Goal: Find specific page/section: Find specific page/section

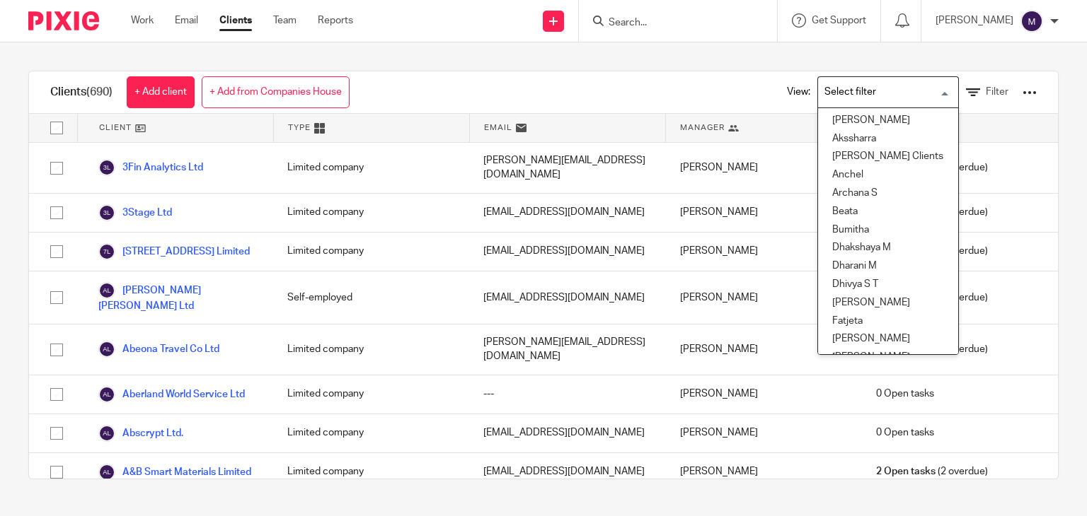
click at [860, 103] on input "Search for option" at bounding box center [884, 92] width 131 height 25
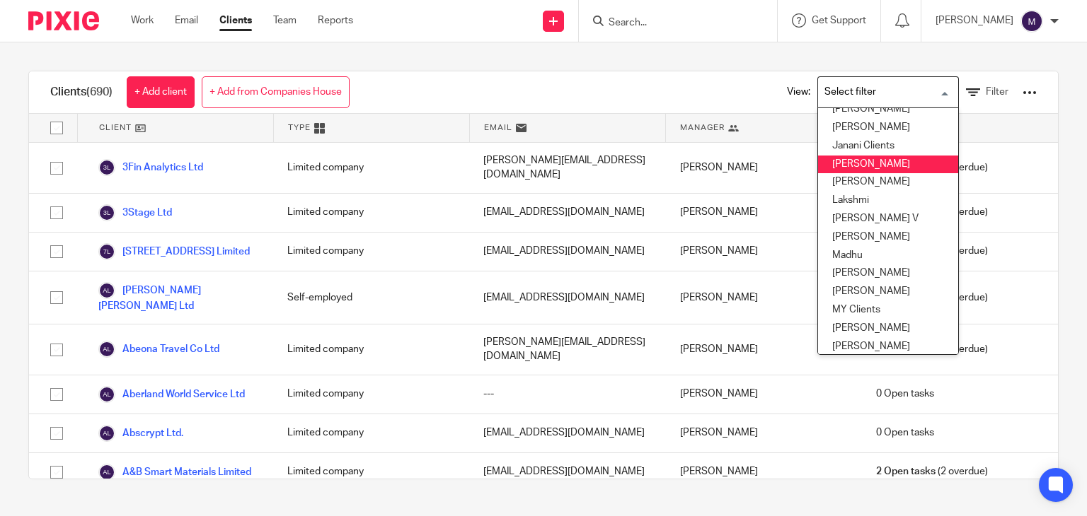
scroll to position [249, 0]
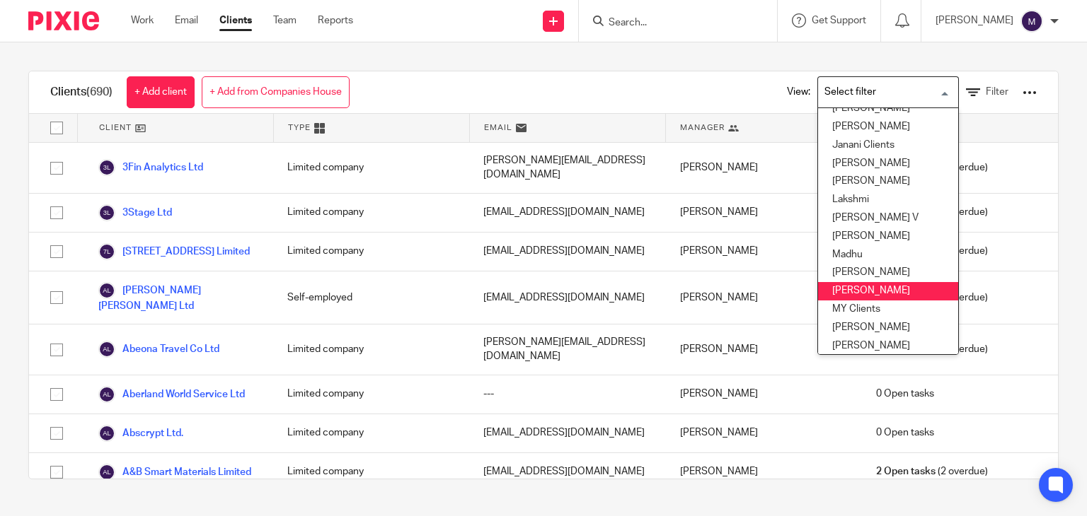
click at [841, 284] on li "[PERSON_NAME]" at bounding box center [888, 291] width 140 height 18
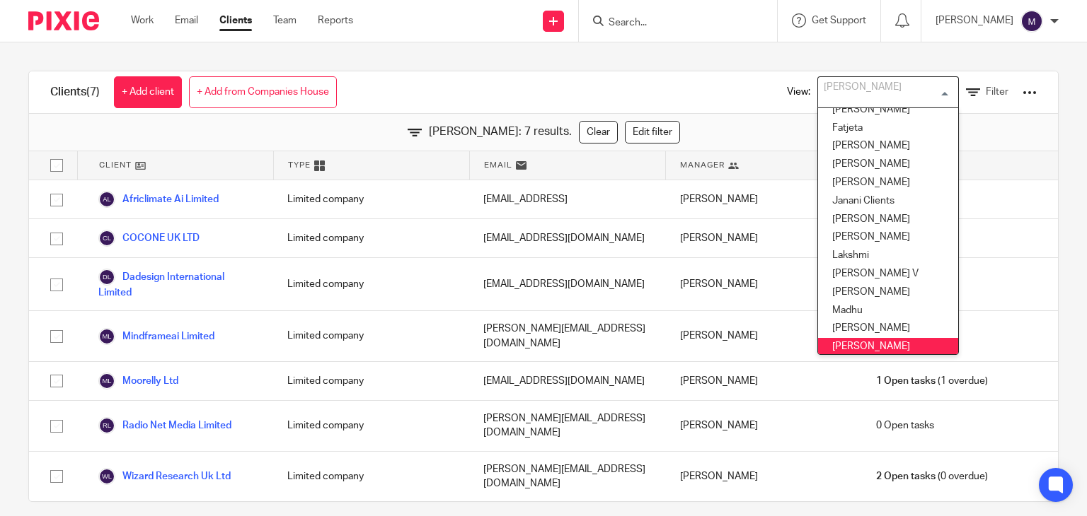
click at [858, 93] on input "Search for option" at bounding box center [884, 92] width 131 height 25
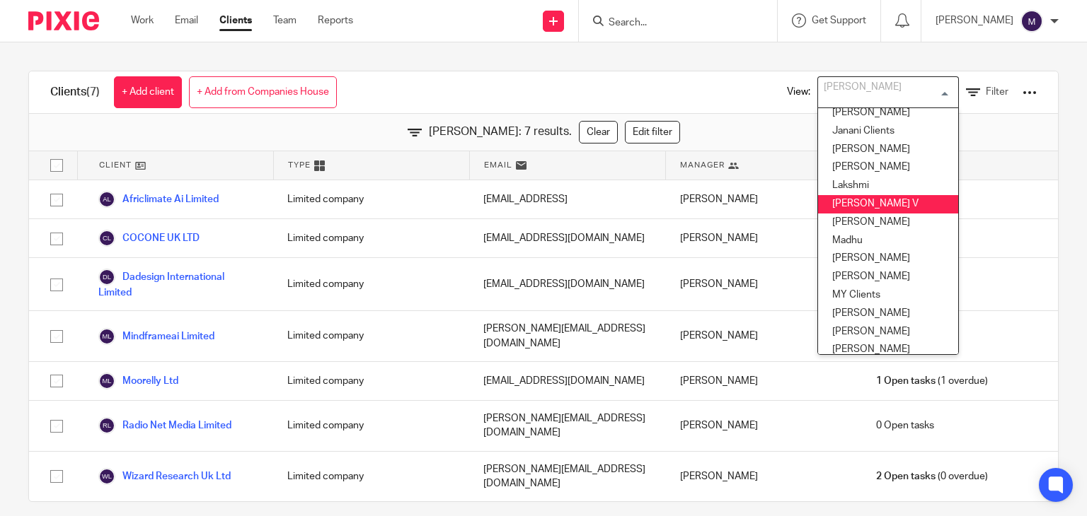
scroll to position [273, 0]
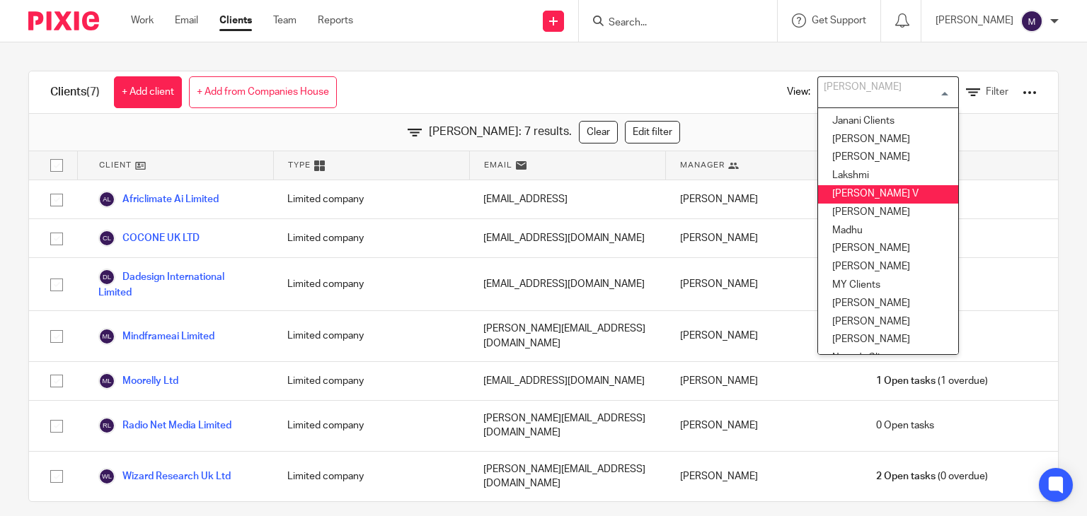
click at [845, 200] on li "[PERSON_NAME] V" at bounding box center [888, 194] width 140 height 18
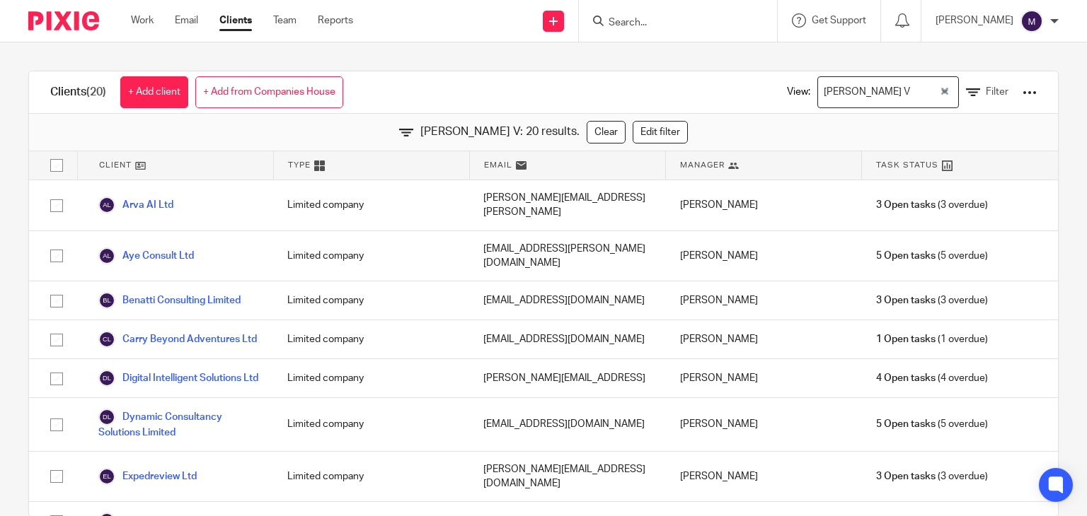
click at [915, 91] on input "Search for option" at bounding box center [926, 92] width 23 height 25
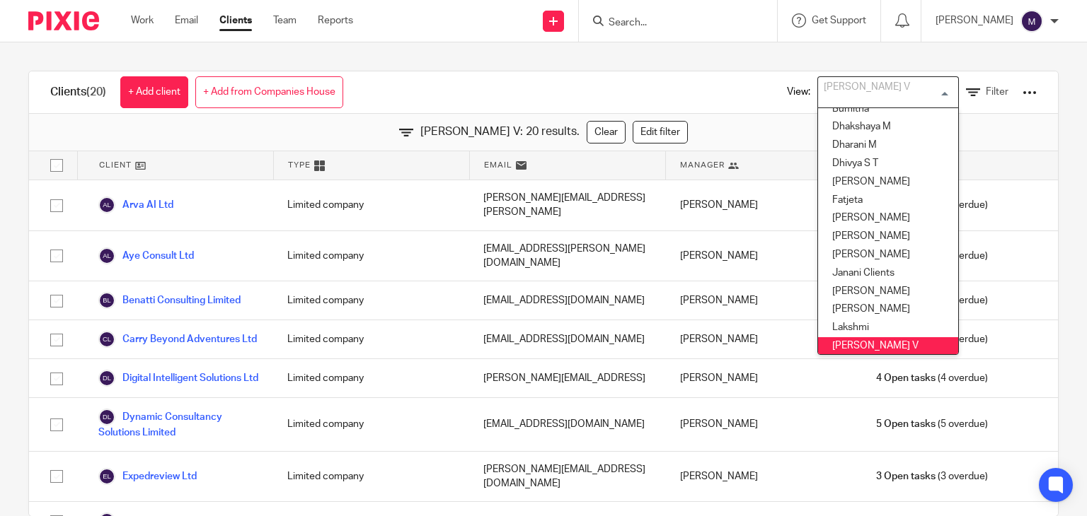
scroll to position [113, 0]
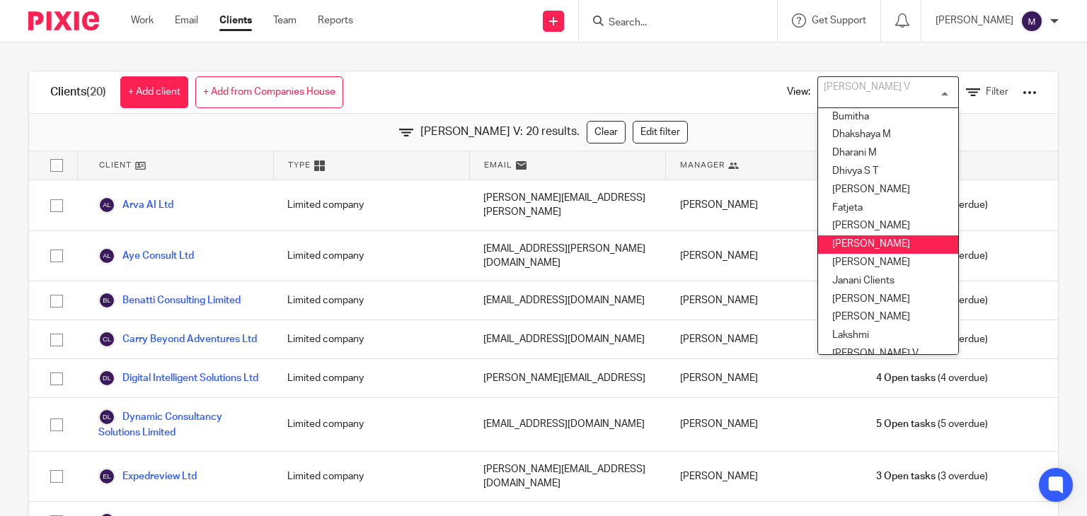
click at [837, 239] on li "[PERSON_NAME]" at bounding box center [888, 245] width 140 height 18
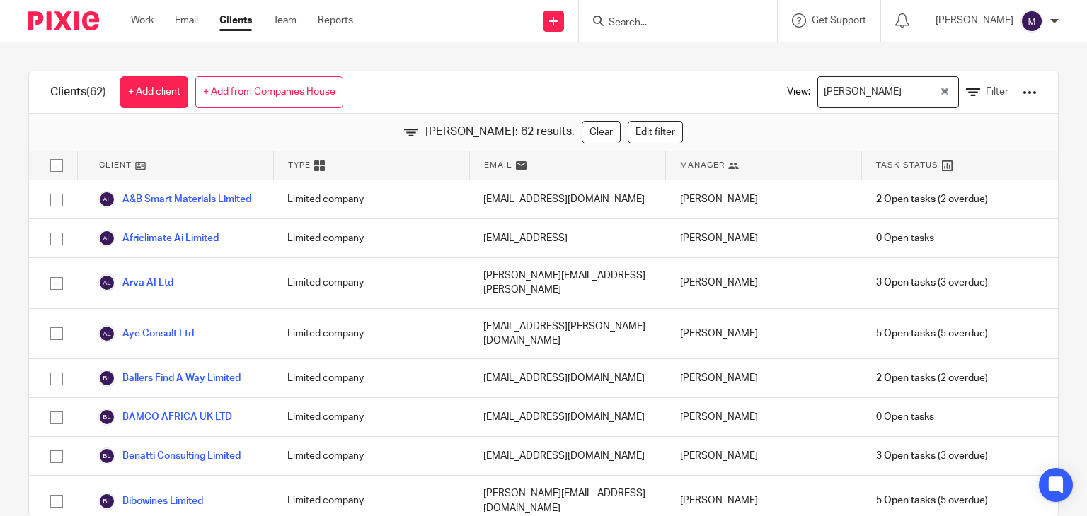
scroll to position [0, 0]
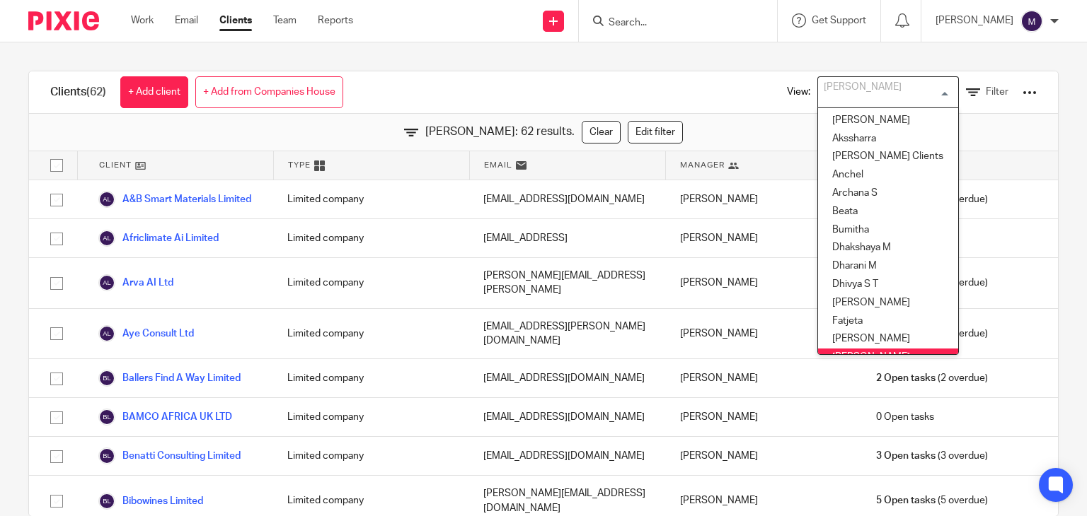
click at [838, 91] on div "[PERSON_NAME]" at bounding box center [885, 91] width 134 height 28
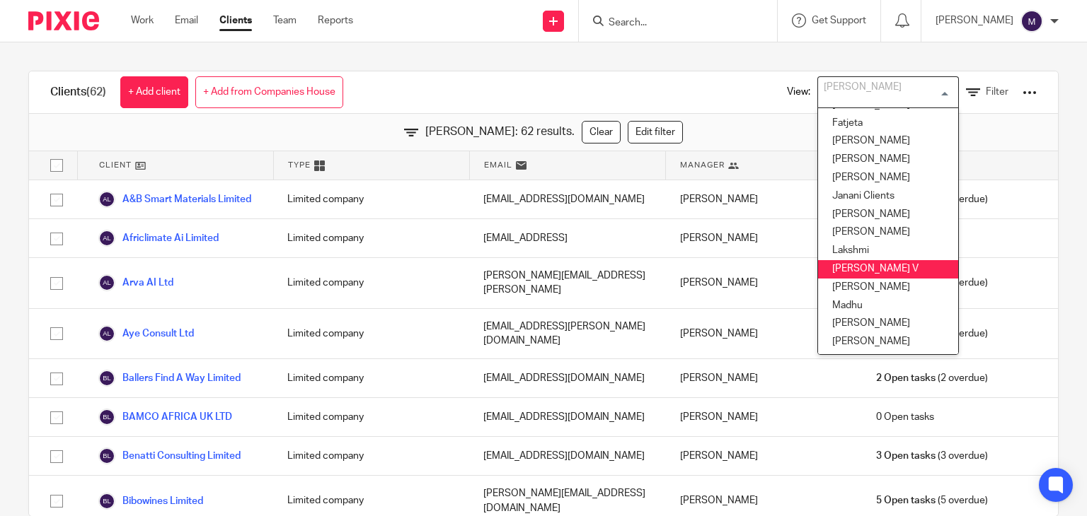
scroll to position [197, 0]
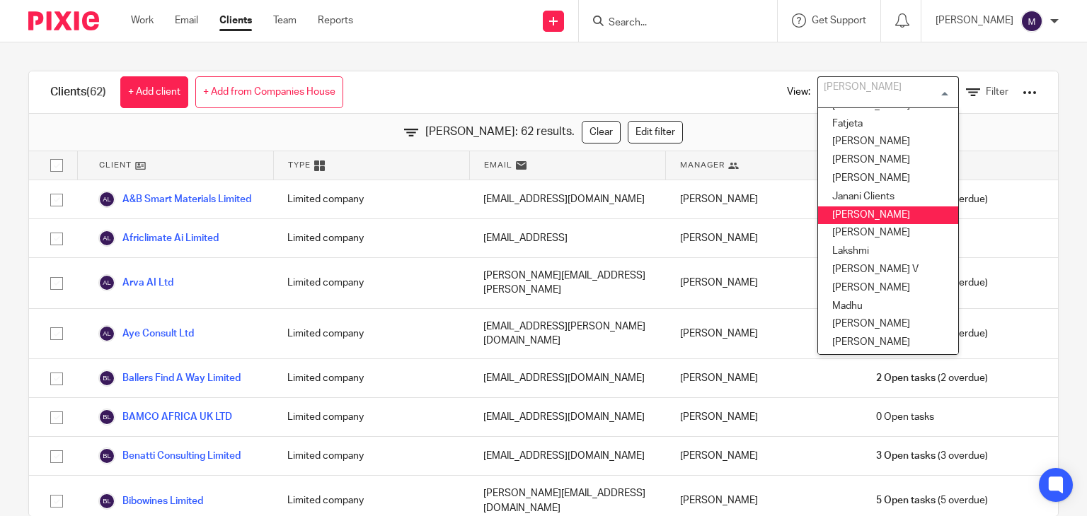
click at [818, 208] on li "[PERSON_NAME]" at bounding box center [888, 216] width 140 height 18
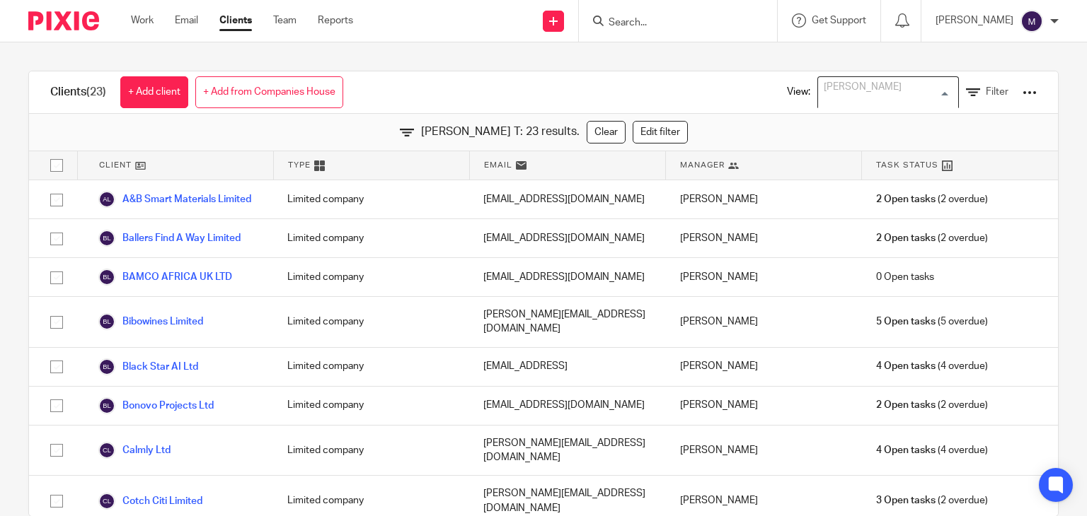
scroll to position [66, 0]
click at [818, 86] on div "[PERSON_NAME]" at bounding box center [885, 91] width 134 height 28
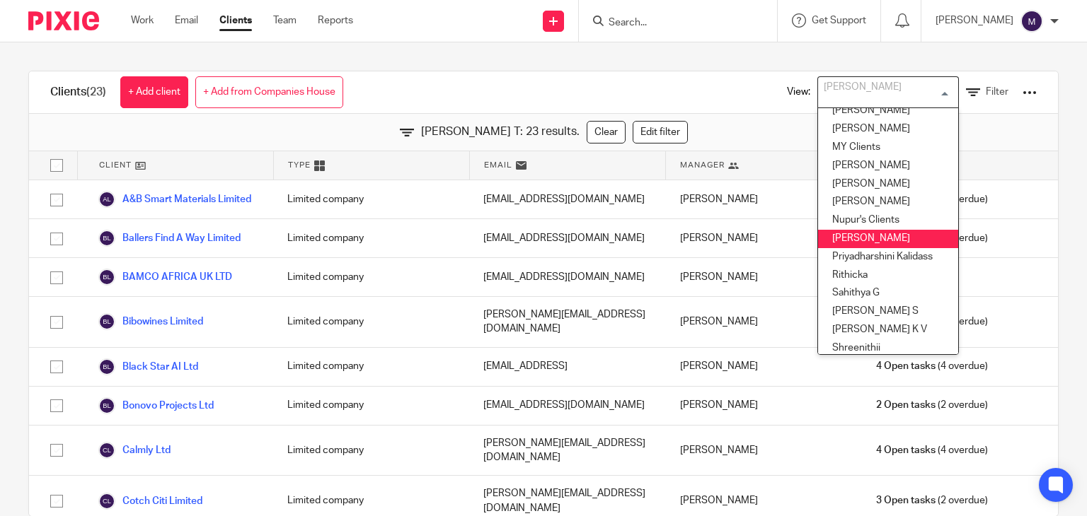
scroll to position [412, 0]
click at [818, 252] on li "Priyadharshini Kalidass" at bounding box center [888, 257] width 140 height 18
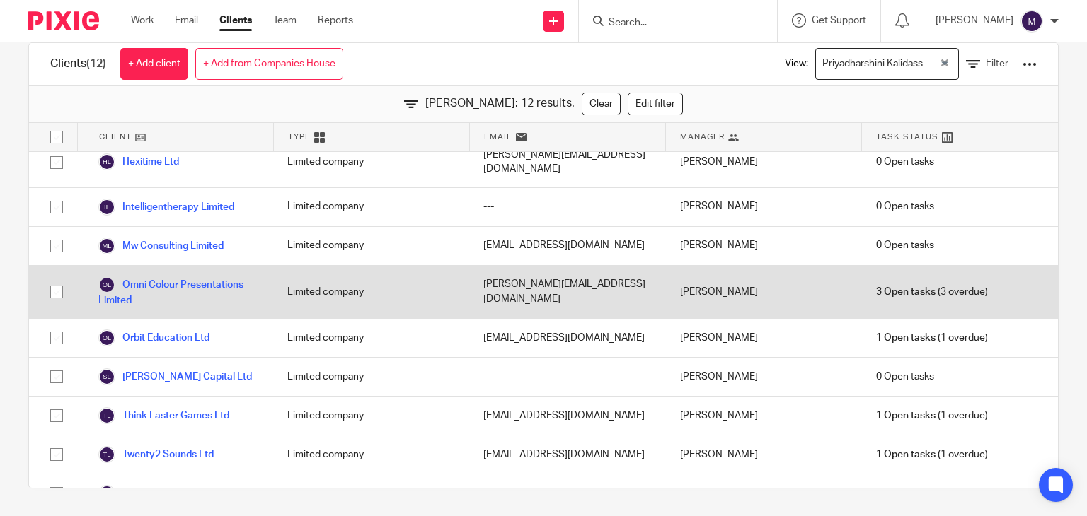
scroll to position [0, 0]
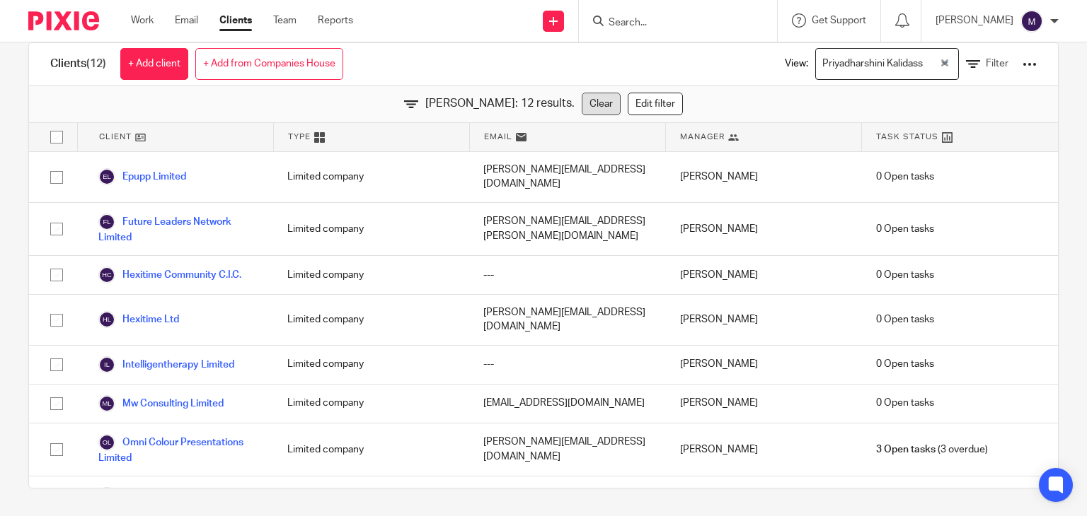
click at [611, 105] on link "Clear" at bounding box center [600, 104] width 39 height 23
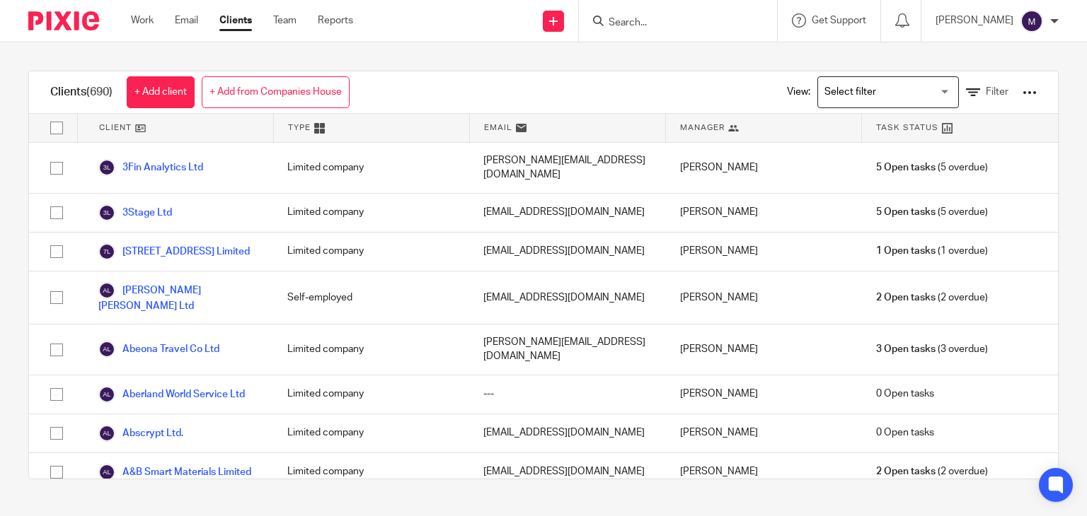
click at [961, 83] on div "View: Loading... Filter" at bounding box center [900, 92] width 271 height 42
click at [966, 94] on icon at bounding box center [973, 93] width 14 height 14
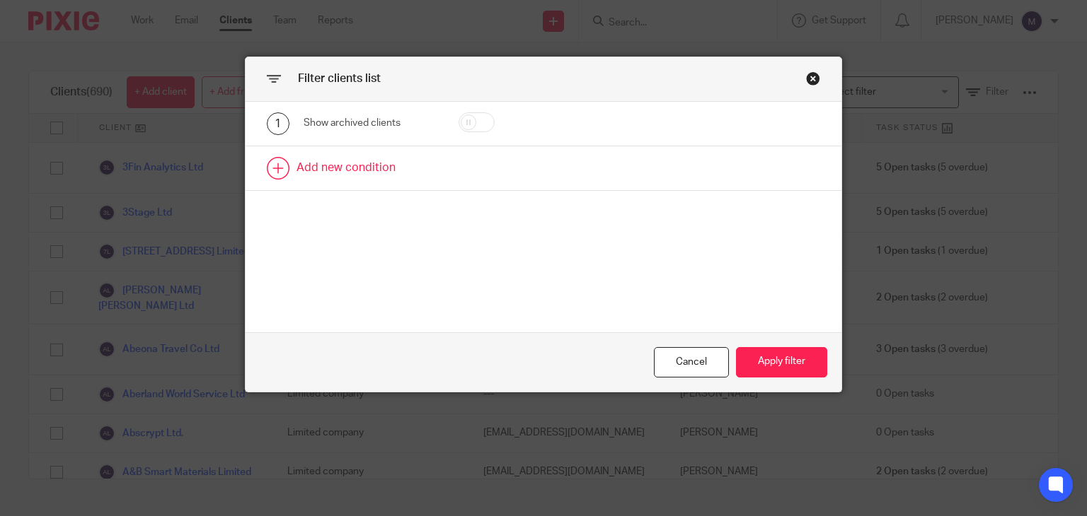
click at [337, 173] on link at bounding box center [543, 168] width 596 height 44
click at [374, 176] on div "Field" at bounding box center [363, 173] width 97 height 30
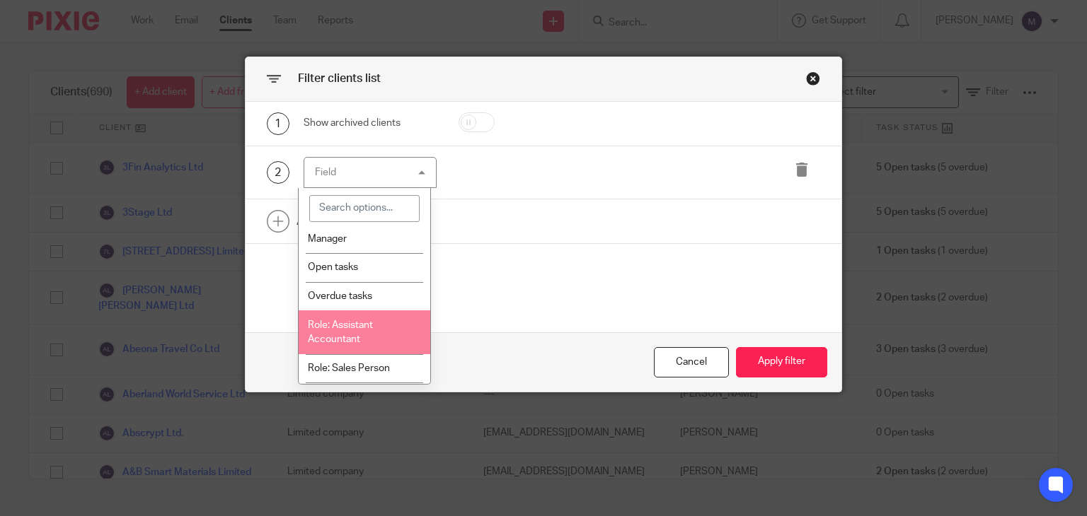
scroll to position [62, 0]
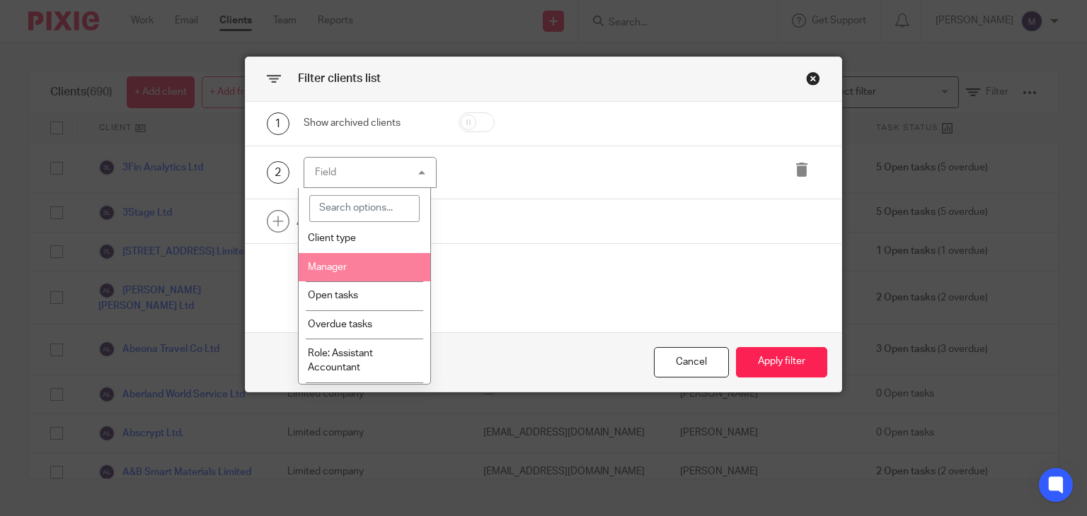
click at [359, 267] on li "Manager" at bounding box center [365, 267] width 132 height 29
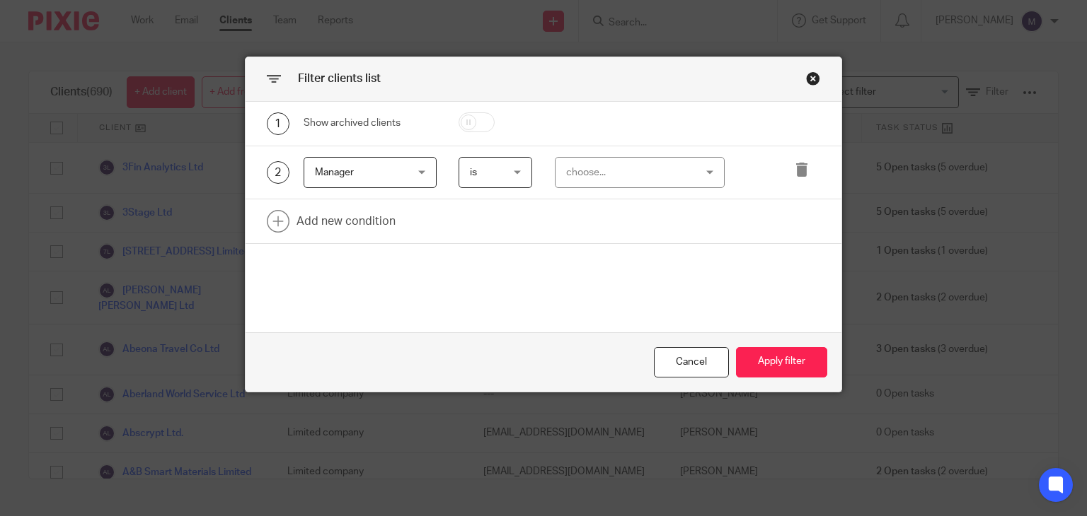
click at [607, 154] on div "2 Manager Manager Name Email Client type Manager Open tasks Overdue tasks Role:…" at bounding box center [543, 173] width 596 height 54
click at [612, 180] on div "choose..." at bounding box center [629, 173] width 127 height 30
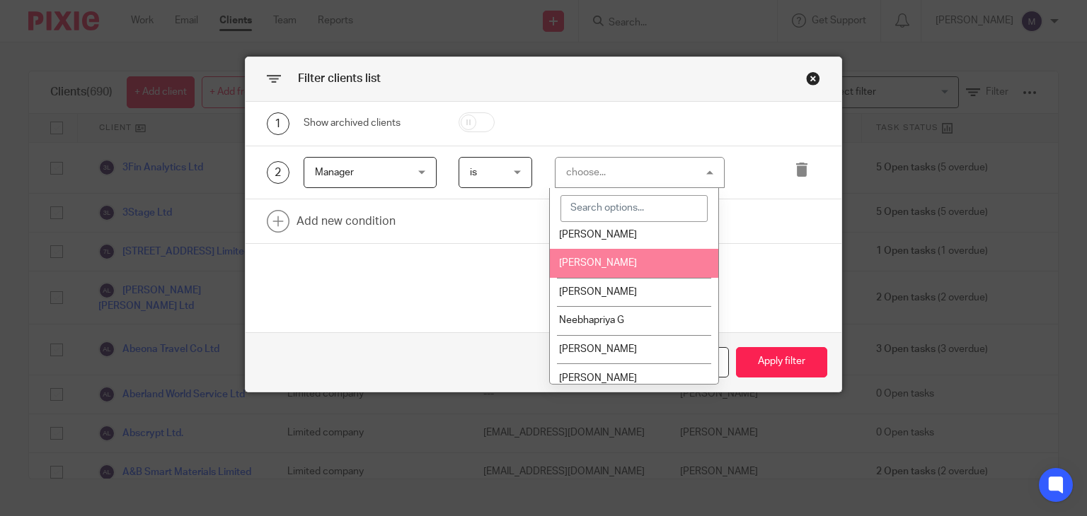
scroll to position [1457, 0]
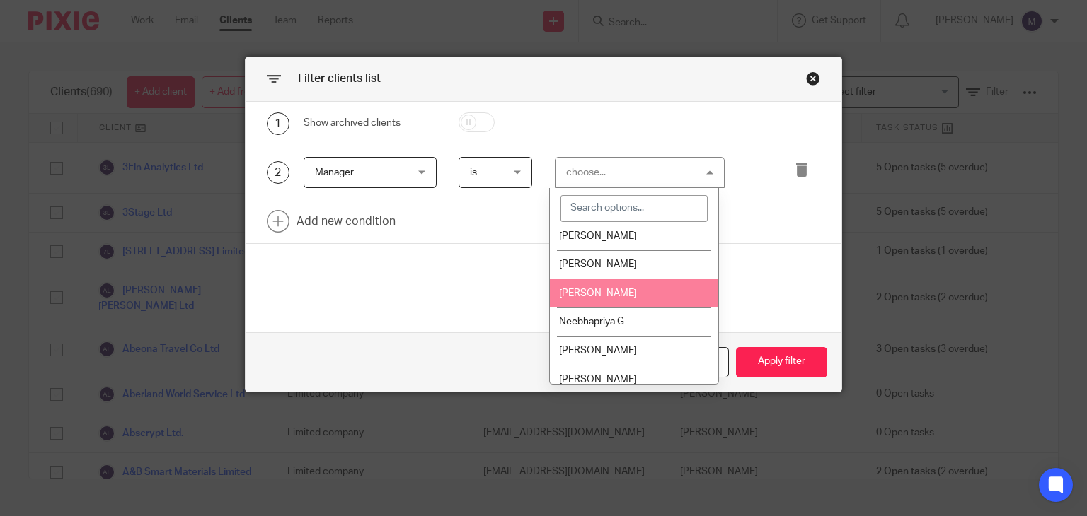
click at [598, 299] on span "[PERSON_NAME]" at bounding box center [598, 294] width 78 height 10
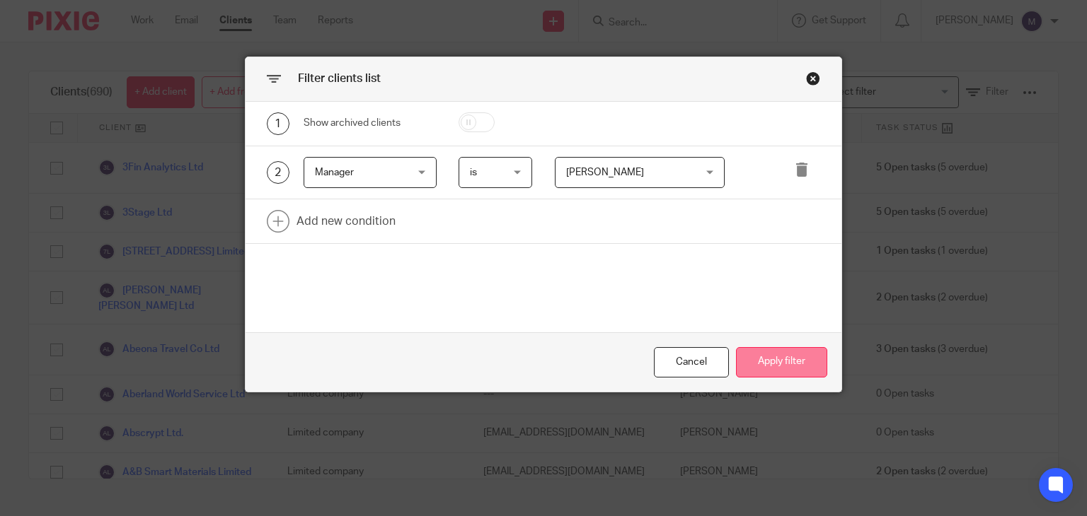
click at [768, 365] on button "Apply filter" at bounding box center [781, 362] width 91 height 30
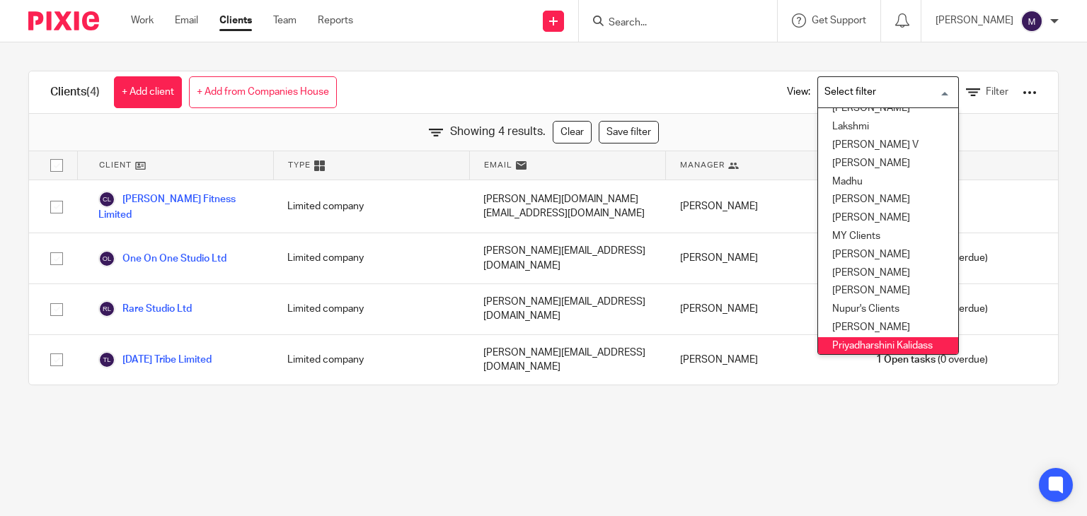
click at [850, 97] on input "Search for option" at bounding box center [884, 92] width 131 height 25
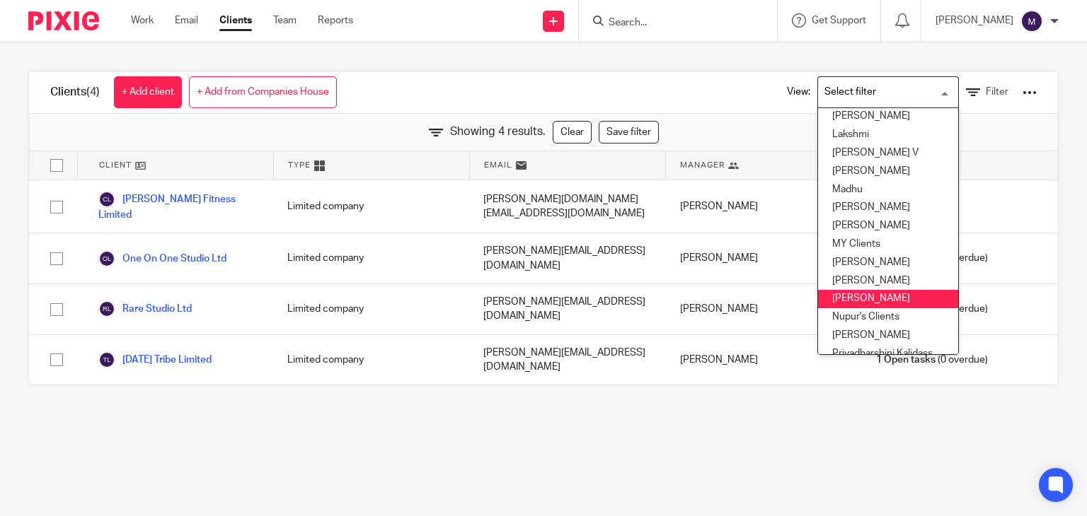
scroll to position [316, 0]
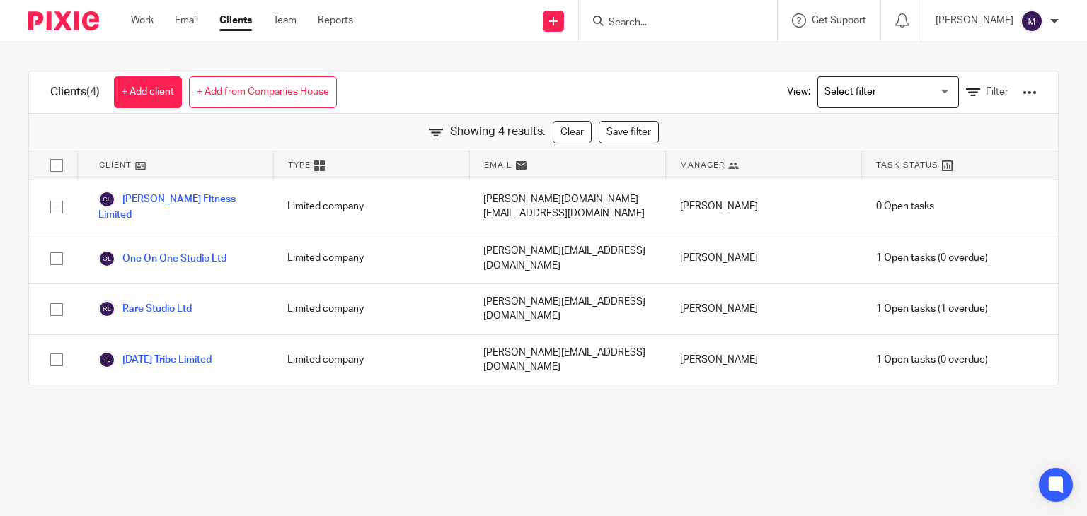
click at [693, 83] on div "Clients (4) + Add client + Add from Companies House View: Loading... Filter" at bounding box center [543, 92] width 1029 height 42
click at [966, 89] on link "Filter" at bounding box center [987, 92] width 42 height 15
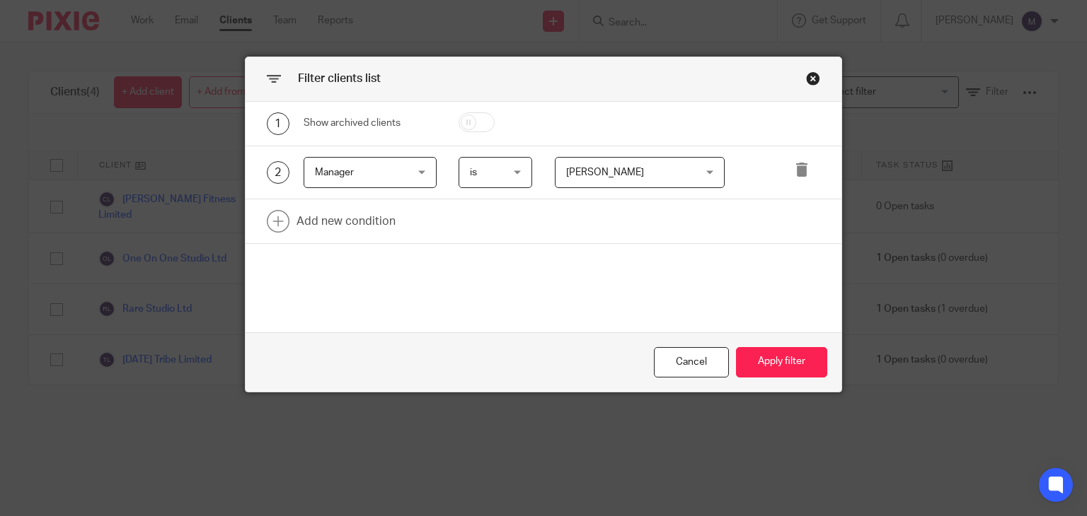
click at [644, 170] on span "[PERSON_NAME]" at bounding box center [605, 173] width 78 height 10
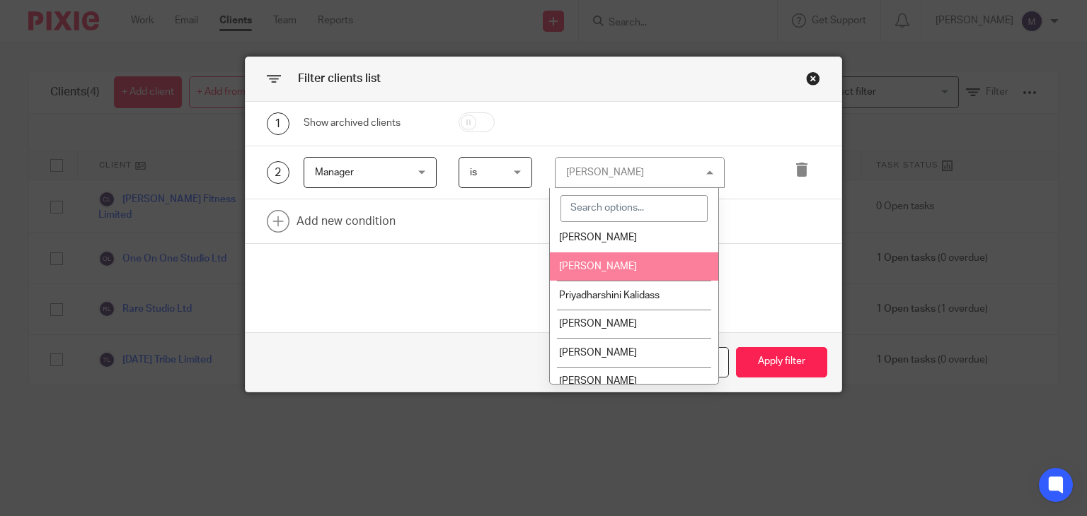
scroll to position [1747, 0]
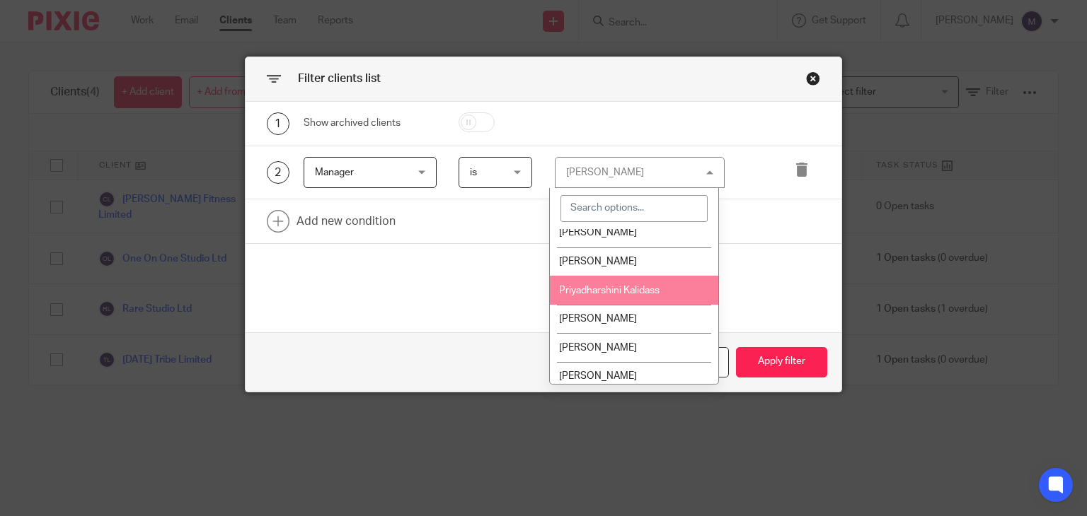
click at [596, 300] on li "Priyadharshini Kalidass" at bounding box center [634, 290] width 168 height 29
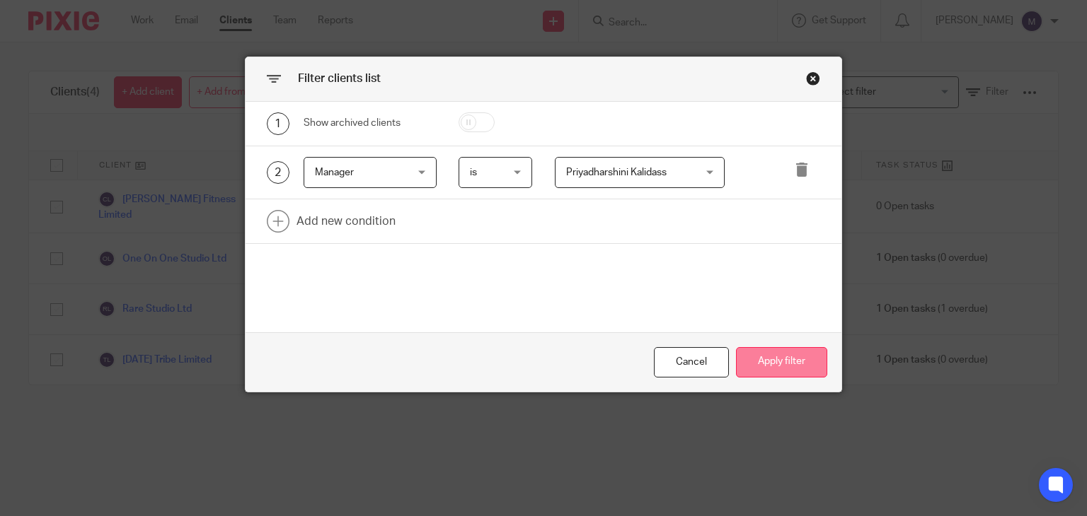
click at [767, 367] on button "Apply filter" at bounding box center [781, 362] width 91 height 30
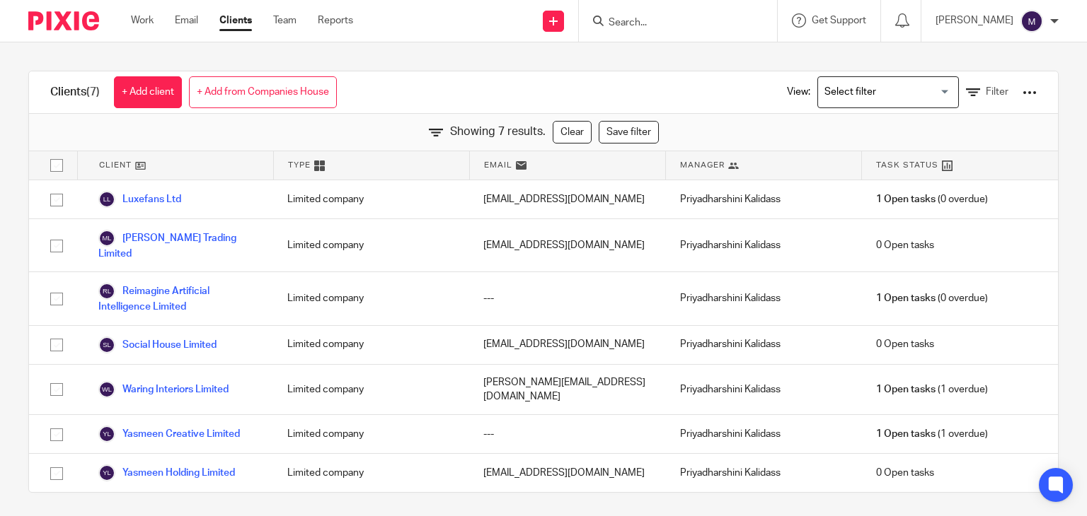
click at [841, 88] on input "Search for option" at bounding box center [884, 92] width 131 height 25
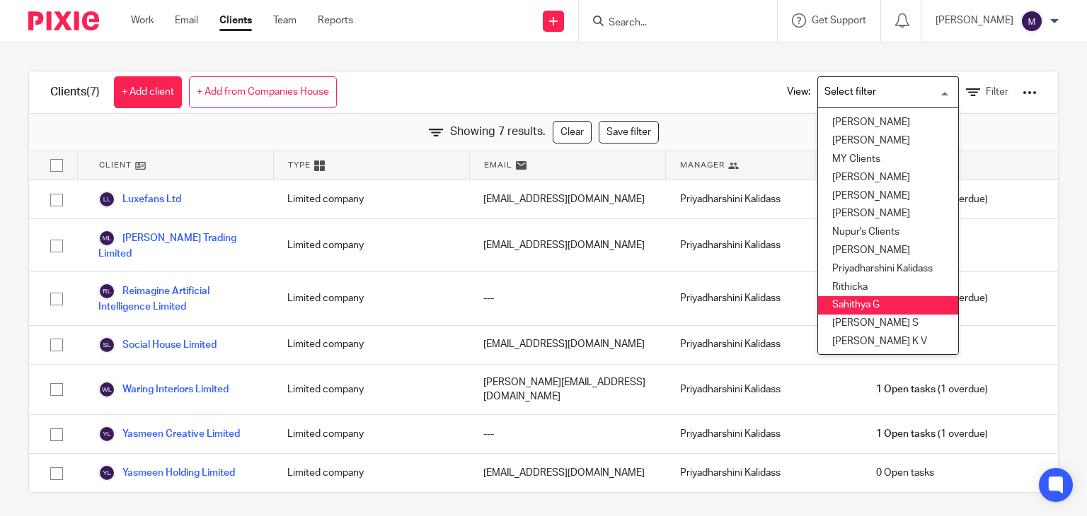
scroll to position [406, 0]
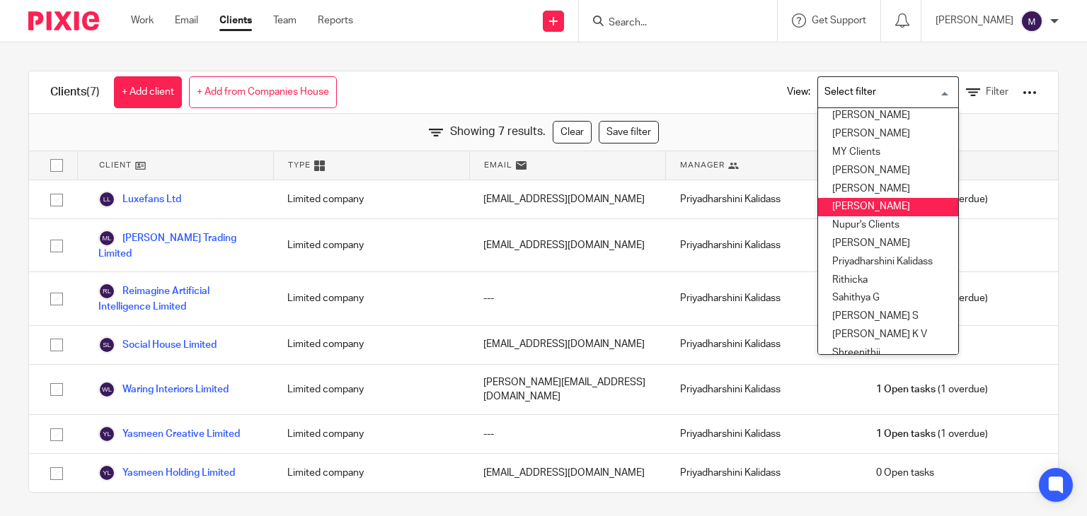
click at [829, 209] on li "[PERSON_NAME]" at bounding box center [888, 207] width 140 height 18
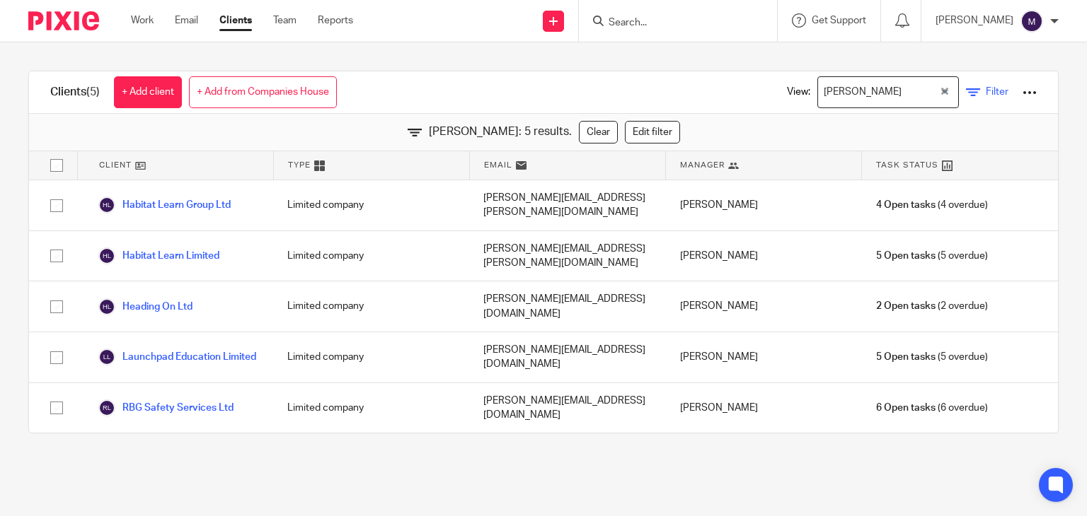
click at [985, 88] on span "Filter" at bounding box center [996, 92] width 23 height 10
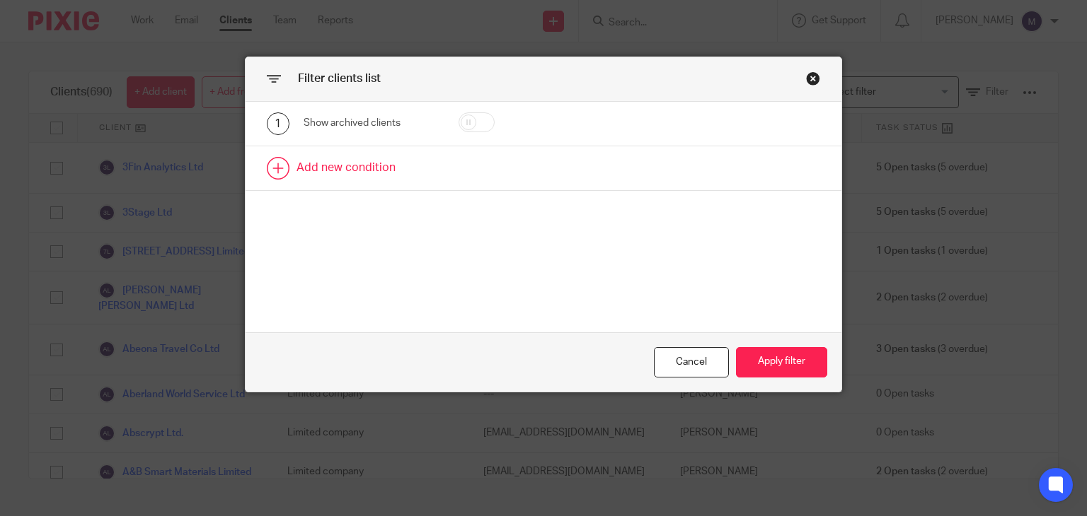
click at [320, 161] on link at bounding box center [543, 168] width 596 height 44
click at [345, 173] on div "Field" at bounding box center [363, 173] width 97 height 30
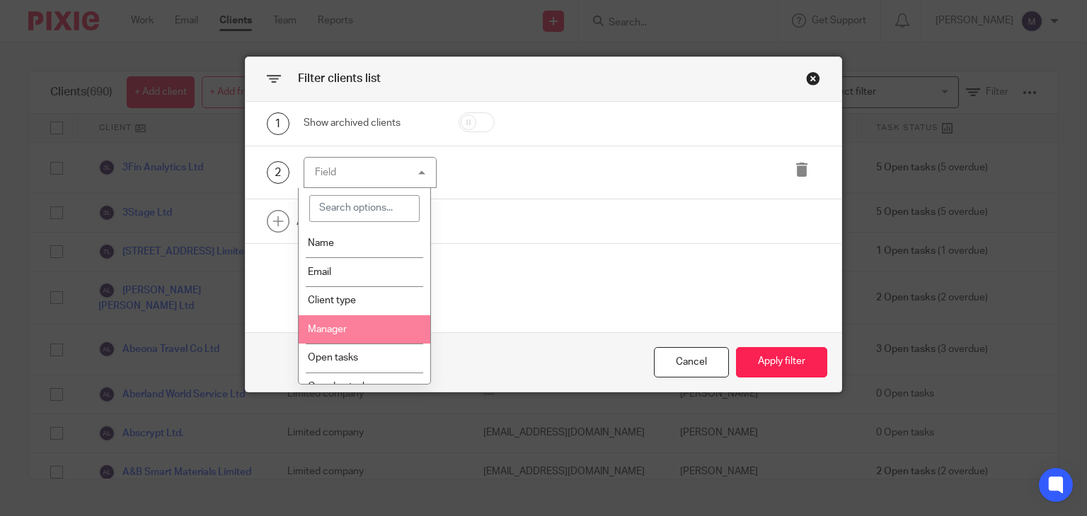
click at [351, 320] on li "Manager" at bounding box center [365, 330] width 132 height 29
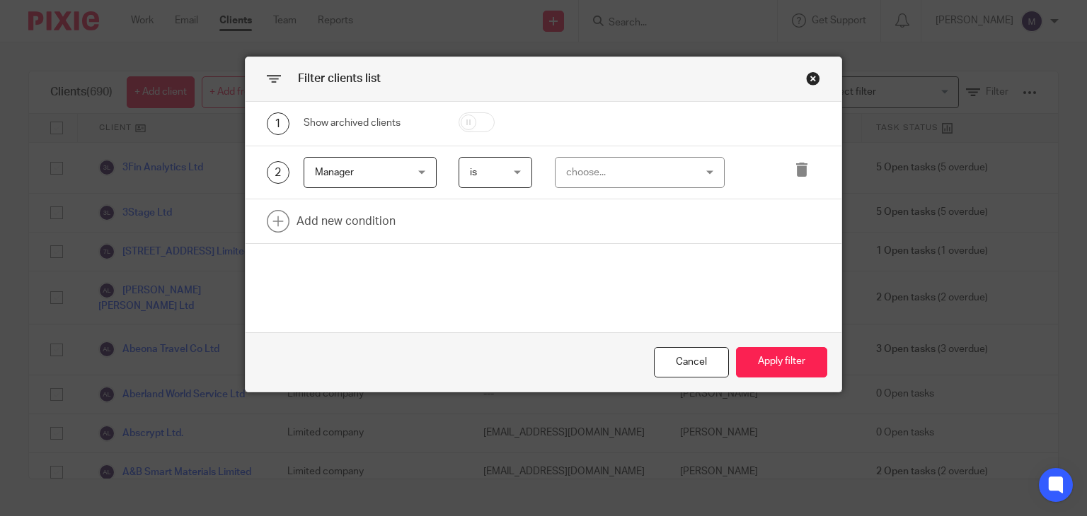
click at [622, 157] on div "choose..." at bounding box center [640, 173] width 170 height 32
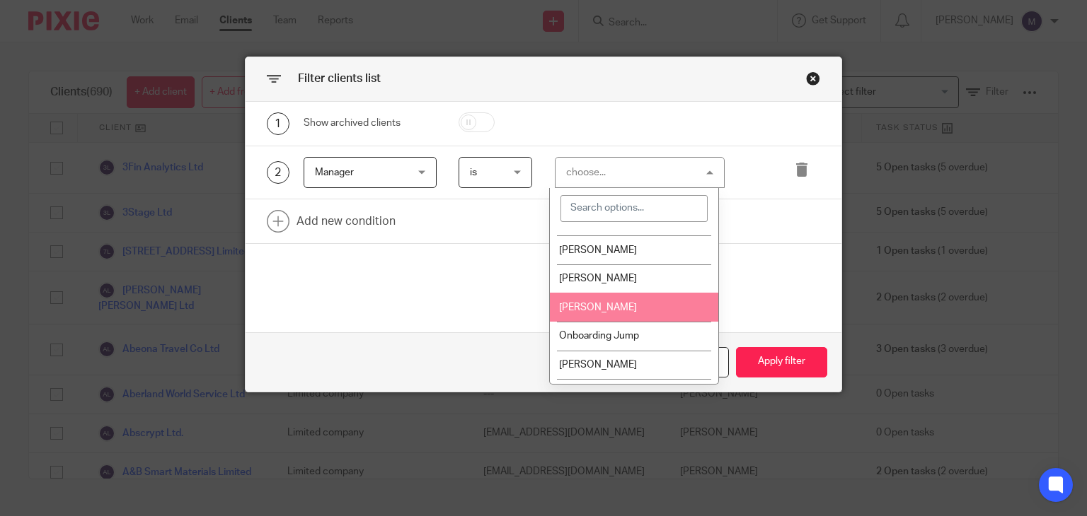
scroll to position [1586, 0]
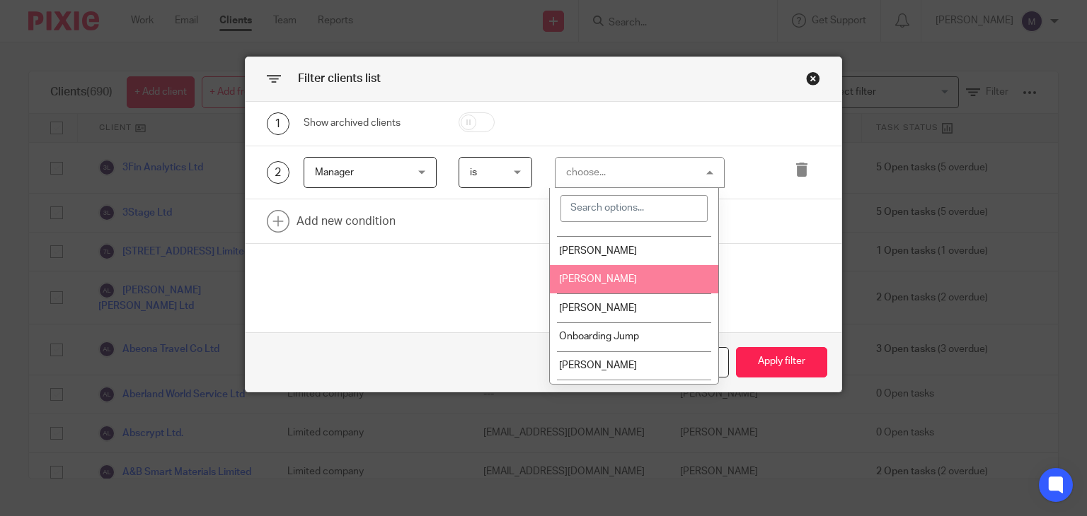
click at [605, 294] on li "[PERSON_NAME]" at bounding box center [634, 279] width 168 height 29
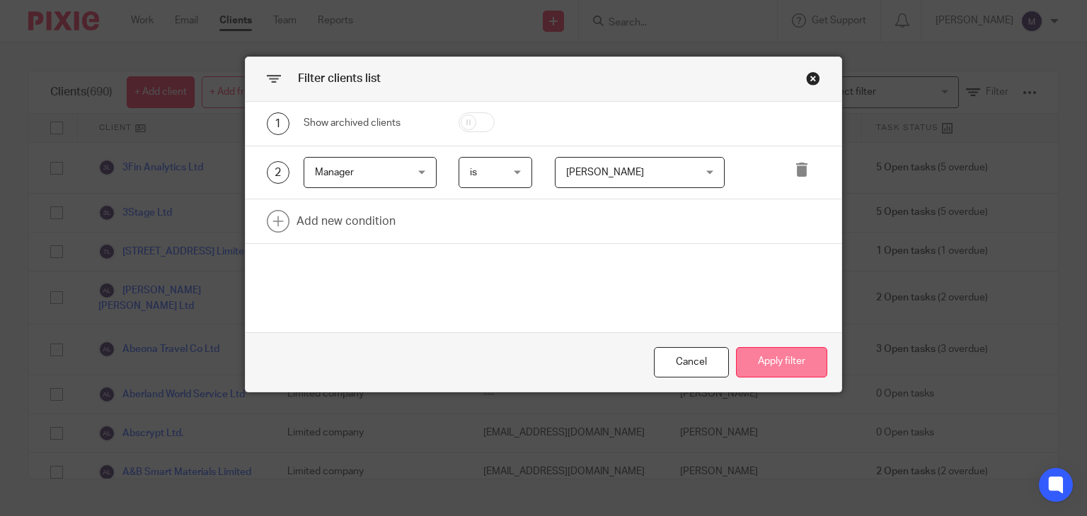
click at [760, 369] on button "Apply filter" at bounding box center [781, 362] width 91 height 30
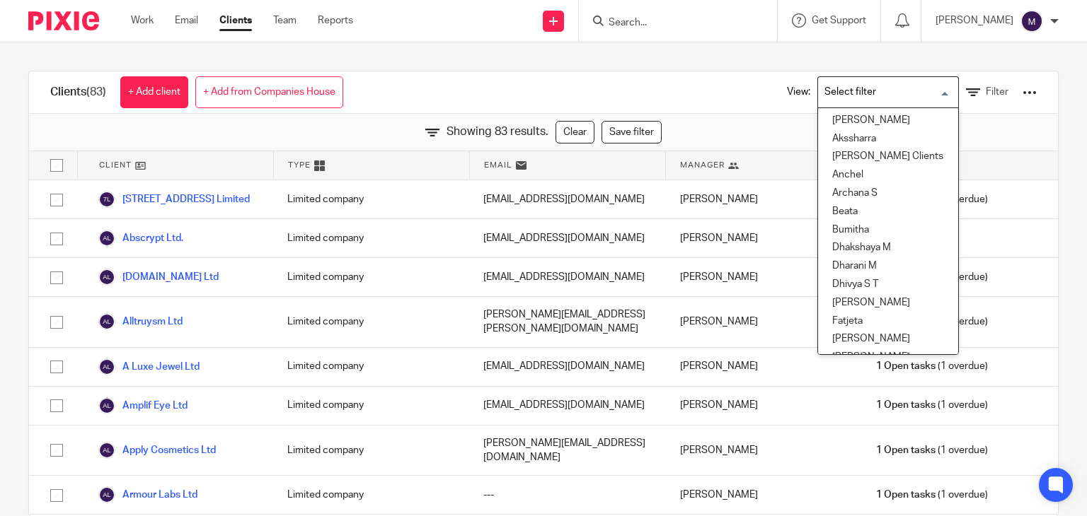
scroll to position [267, 0]
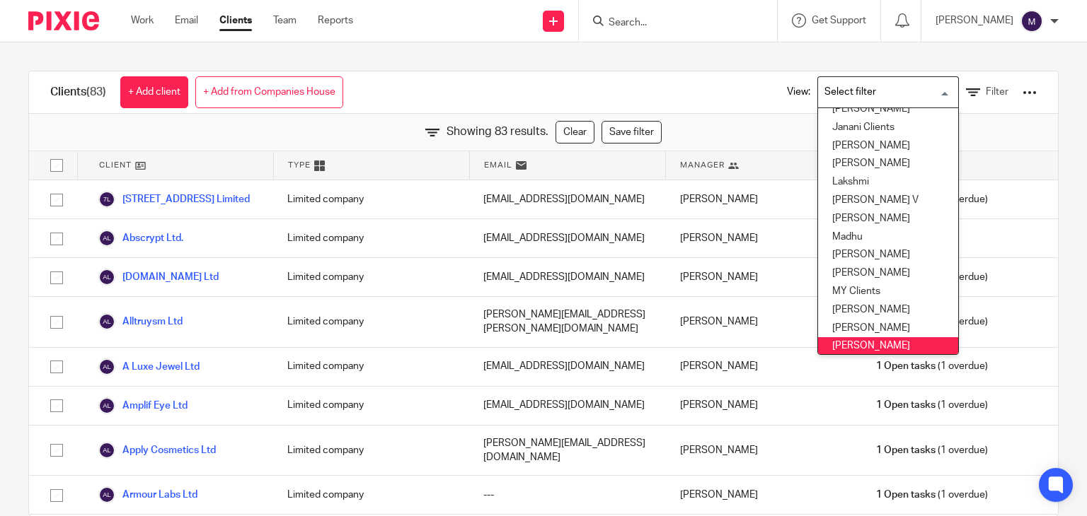
click at [837, 92] on input "Search for option" at bounding box center [884, 92] width 131 height 25
click at [696, 71] on div "Clients (83) + Add client + Add from Companies House View: Loading... [GEOGRAPH…" at bounding box center [543, 92] width 1029 height 42
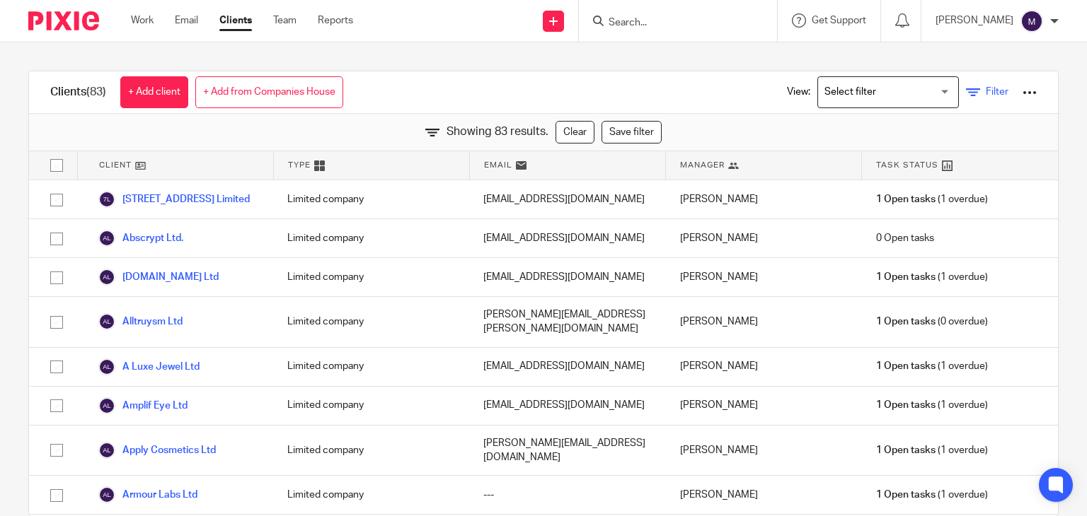
click at [985, 92] on span "Filter" at bounding box center [996, 92] width 23 height 10
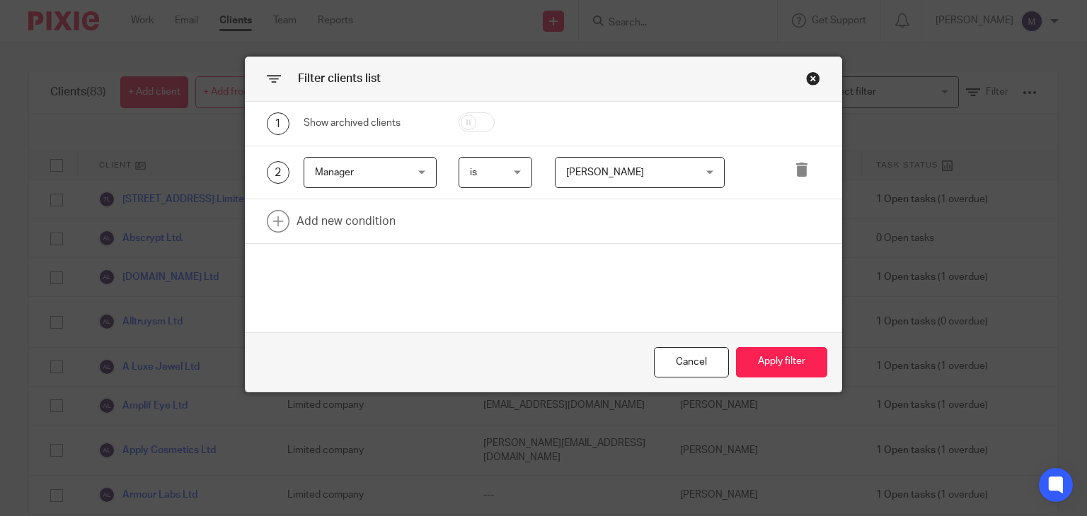
click at [599, 157] on div "[PERSON_NAME] [PERSON_NAME]" at bounding box center [640, 173] width 170 height 32
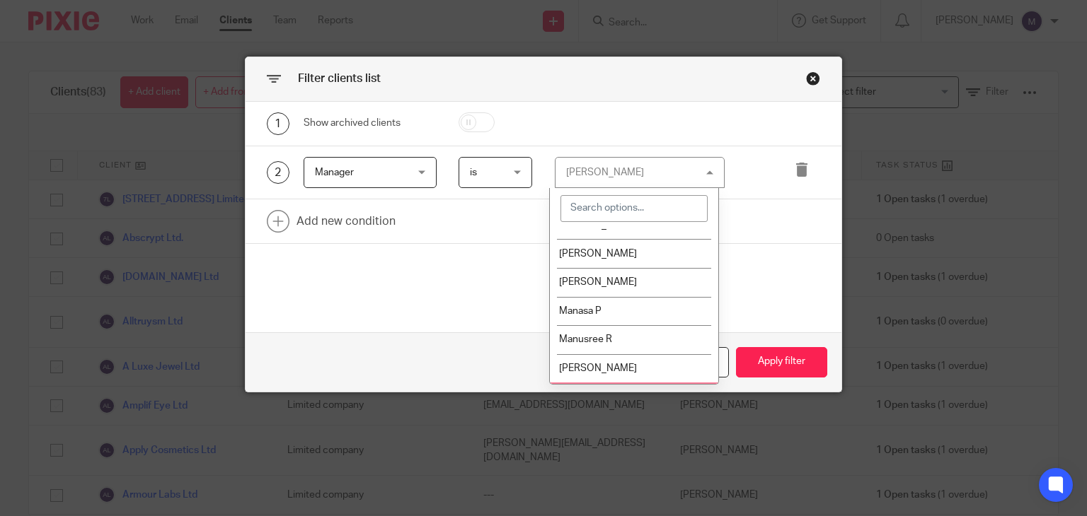
scroll to position [1293, 0]
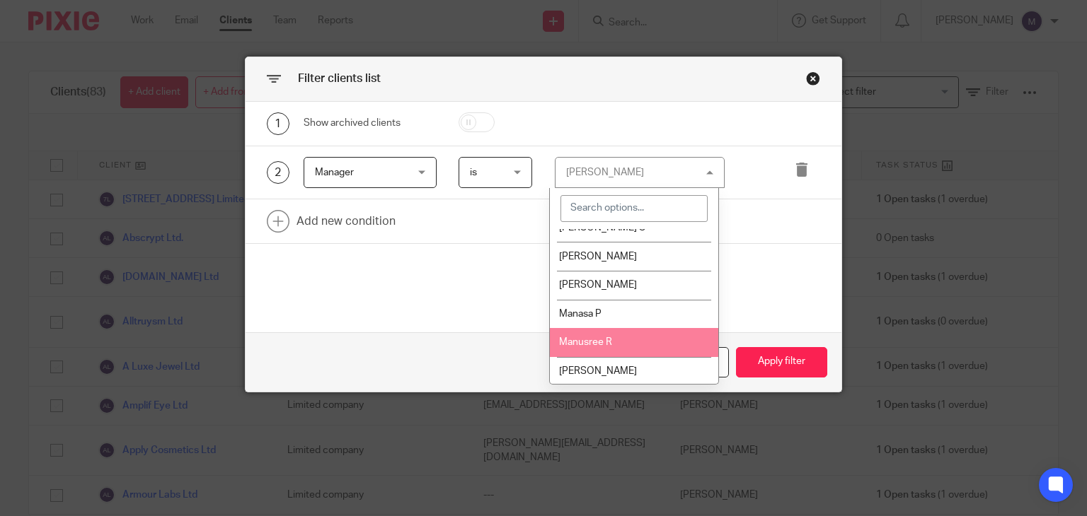
click at [594, 347] on span "Manusree R" at bounding box center [585, 342] width 53 height 10
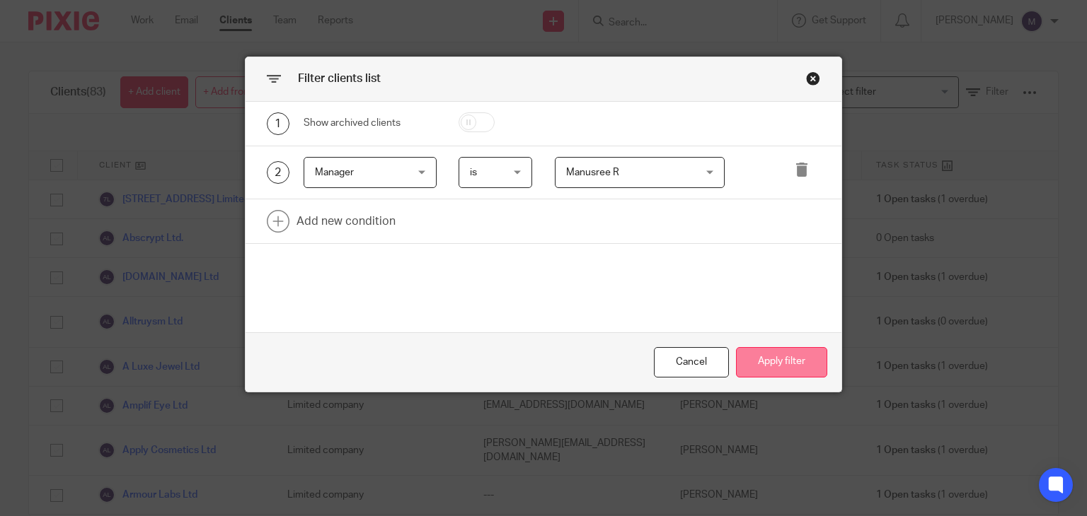
click at [765, 364] on button "Apply filter" at bounding box center [781, 362] width 91 height 30
click at [784, 360] on button "Apply filter" at bounding box center [781, 362] width 91 height 30
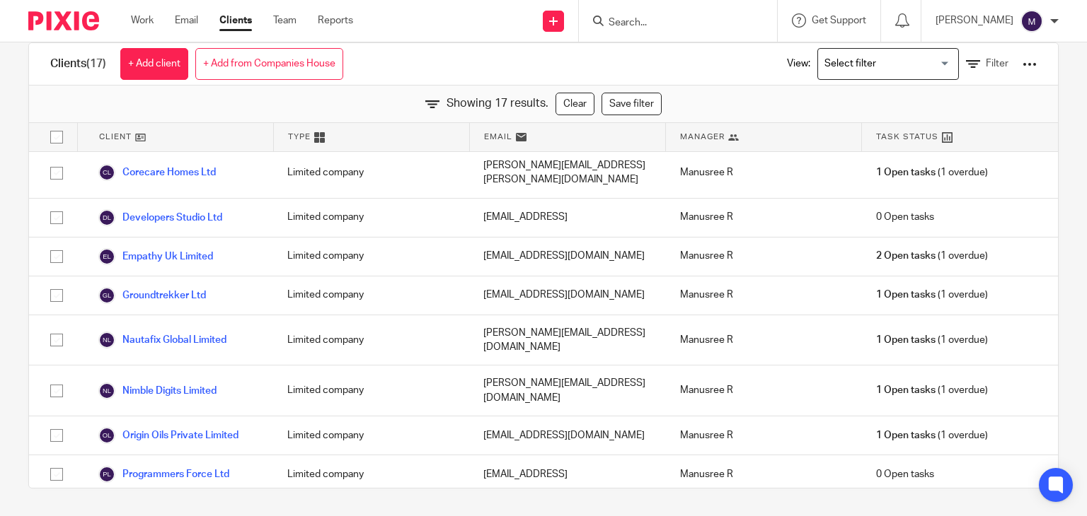
scroll to position [0, 0]
